Goal: Task Accomplishment & Management: Use online tool/utility

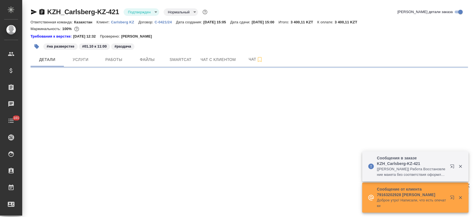
select select "RU"
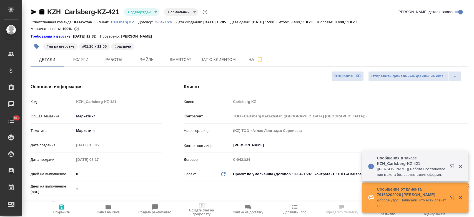
type textarea "x"
click at [80, 58] on span "Услуги" at bounding box center [80, 59] width 27 height 7
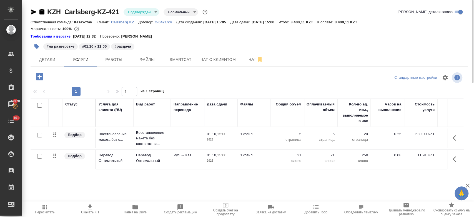
click at [38, 156] on input "checkbox" at bounding box center [39, 156] width 5 height 5
checkbox input "true"
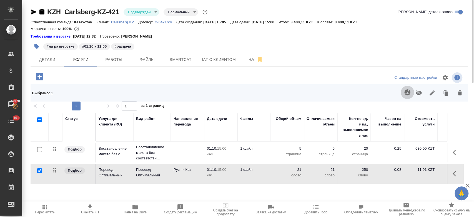
click at [408, 92] on icon "button" at bounding box center [407, 92] width 6 height 6
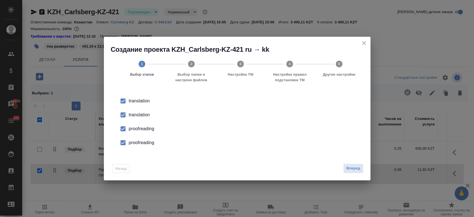
click at [145, 116] on div "translation" at bounding box center [243, 114] width 228 height 7
click at [146, 128] on div "proofreading" at bounding box center [243, 128] width 228 height 7
drag, startPoint x: 146, startPoint y: 141, endPoint x: 125, endPoint y: 144, distance: 21.1
click at [125, 144] on li "proofreading" at bounding box center [237, 143] width 249 height 14
click at [125, 144] on input "checkbox" at bounding box center [123, 143] width 12 height 12
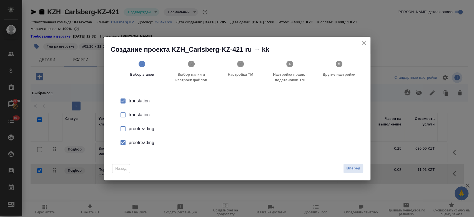
click at [138, 141] on div "proofreading" at bounding box center [243, 142] width 228 height 7
click at [354, 171] on span "Вперед" at bounding box center [353, 168] width 14 height 6
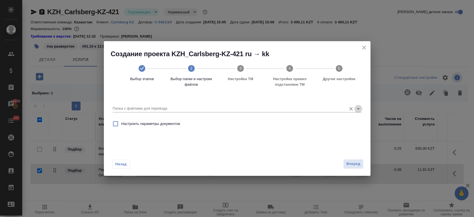
click at [358, 106] on icon "Open" at bounding box center [358, 108] width 7 height 7
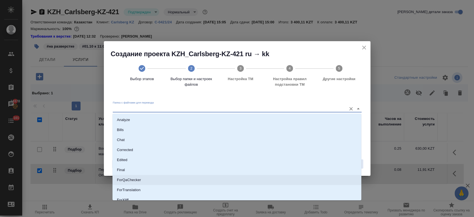
scroll to position [45, 0]
click at [182, 179] on li "Source" at bounding box center [236, 175] width 249 height 10
type input "Source"
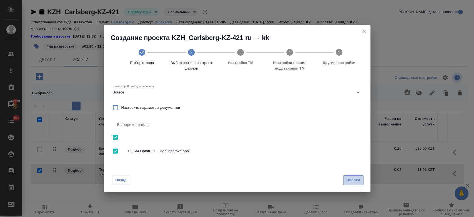
click at [347, 179] on span "Вперед" at bounding box center [353, 180] width 14 height 6
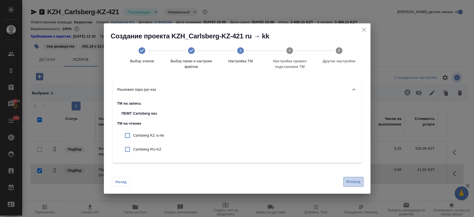
click at [349, 184] on span "Вперед" at bounding box center [353, 181] width 14 height 6
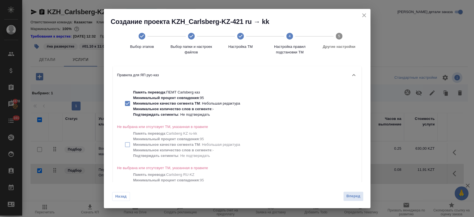
click at [196, 112] on p "Подтверждать сегменты : Не подтверждать" at bounding box center [186, 115] width 107 height 6
checkbox input "false"
click at [351, 198] on span "Вперед" at bounding box center [353, 196] width 14 height 6
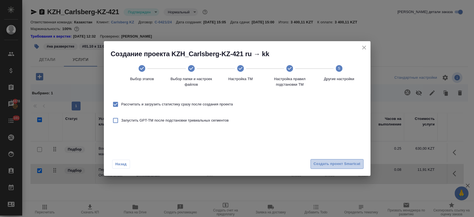
click at [338, 162] on span "Создать проект Smartcat" at bounding box center [337, 164] width 47 height 6
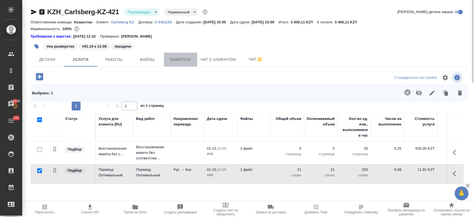
click at [172, 59] on span "Smartcat" at bounding box center [180, 59] width 27 height 7
